Goal: Check status: Check status

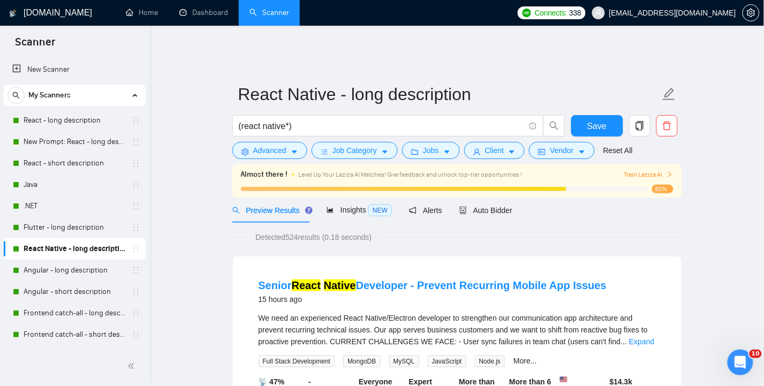
click at [201, 14] on link "Dashboard" at bounding box center [203, 12] width 49 height 9
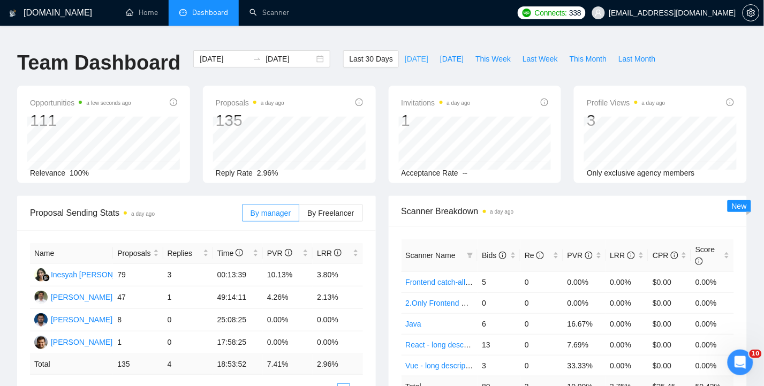
click at [414, 53] on span "[DATE]" at bounding box center [416, 59] width 24 height 12
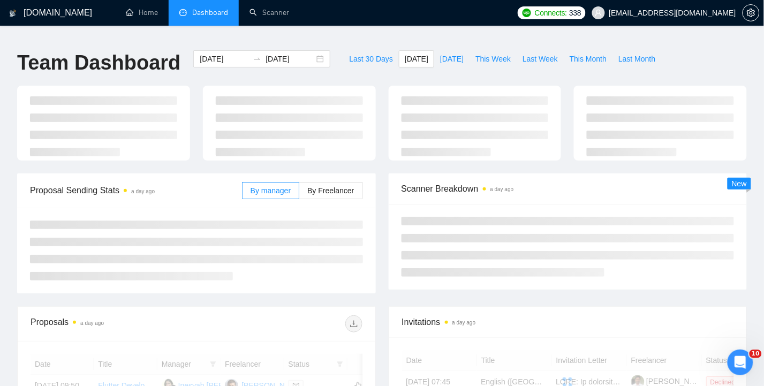
type input "[DATE]"
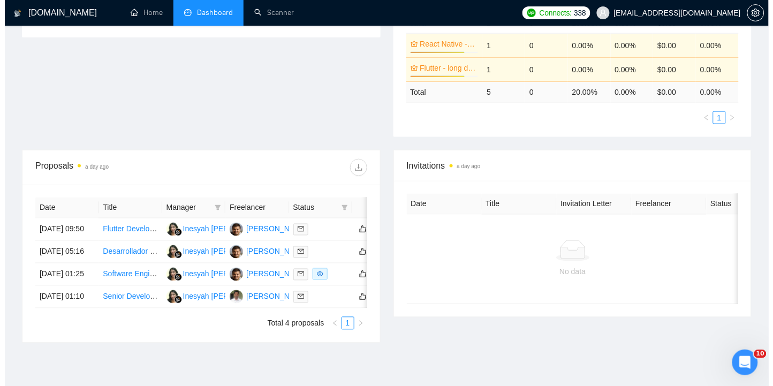
scroll to position [311, 0]
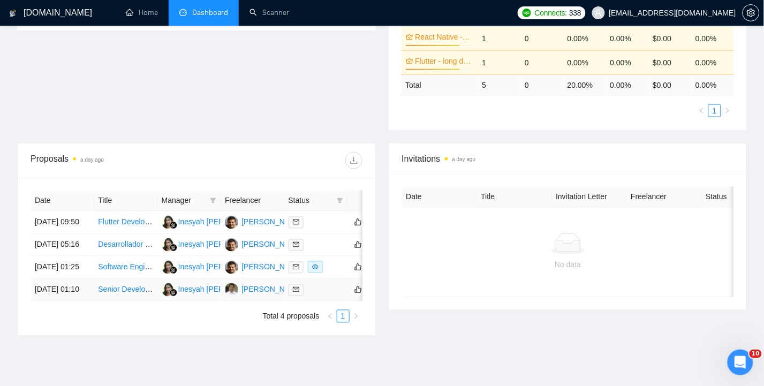
click at [57, 301] on td "[DATE] 01:10" at bounding box center [61, 290] width 63 height 22
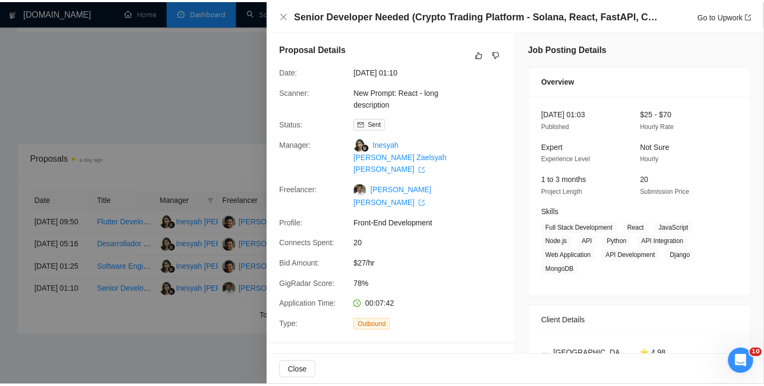
scroll to position [0, 0]
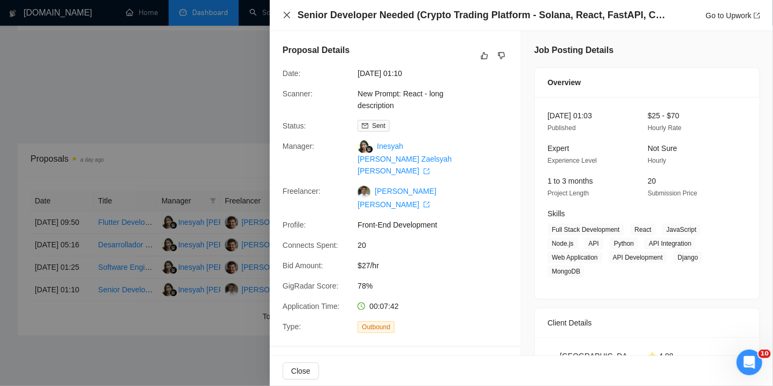
click at [286, 11] on icon "close" at bounding box center [287, 15] width 9 height 9
